Goal: Information Seeking & Learning: Learn about a topic

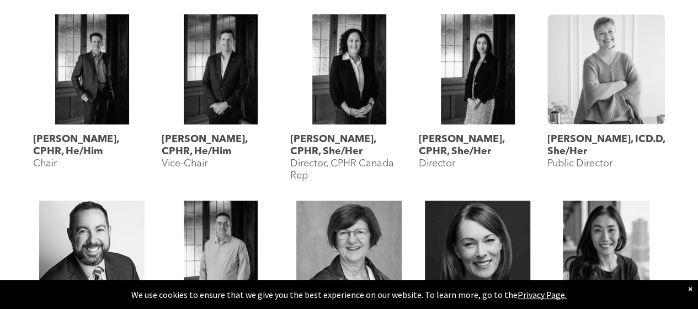
scroll to position [955, 0]
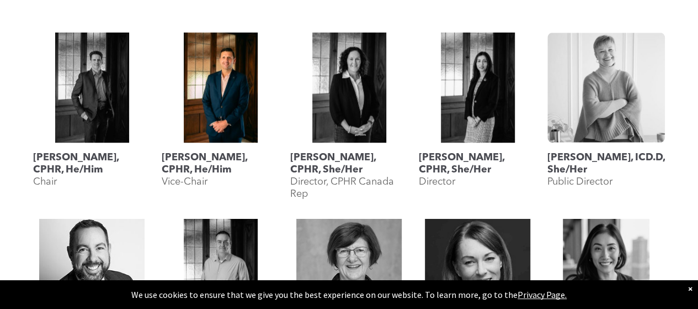
click at [215, 110] on link at bounding box center [221, 87] width 118 height 110
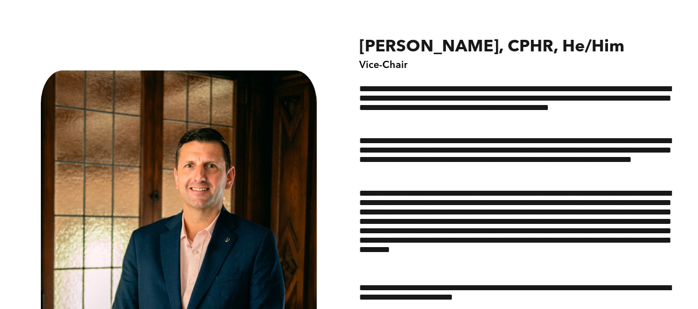
scroll to position [474, 0]
